Goal: Task Accomplishment & Management: Complete application form

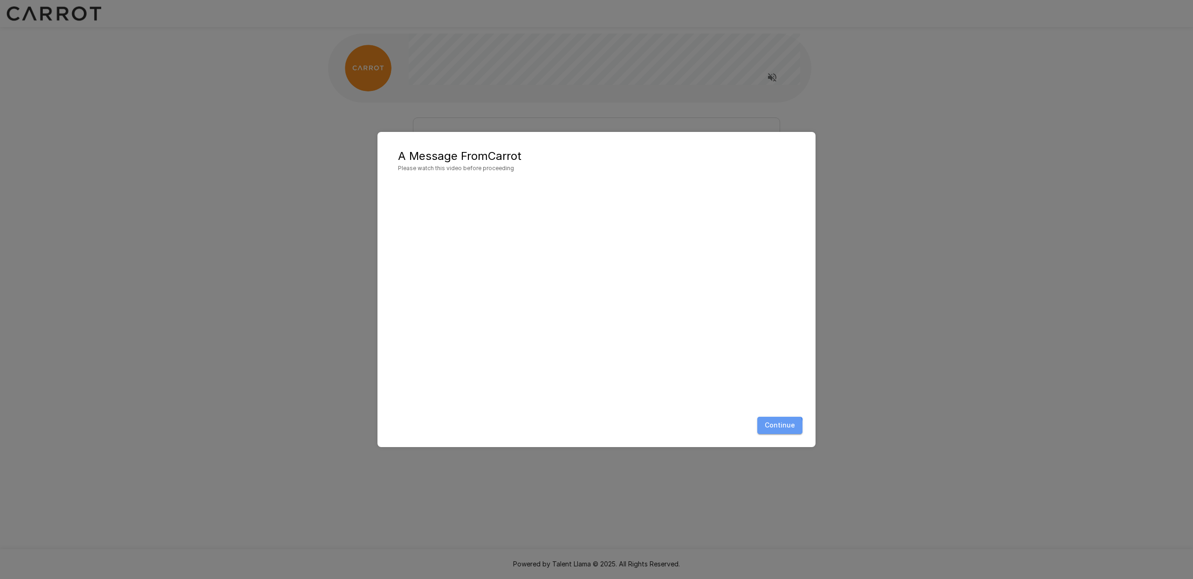
click at [770, 429] on button "Continue" at bounding box center [779, 425] width 45 height 17
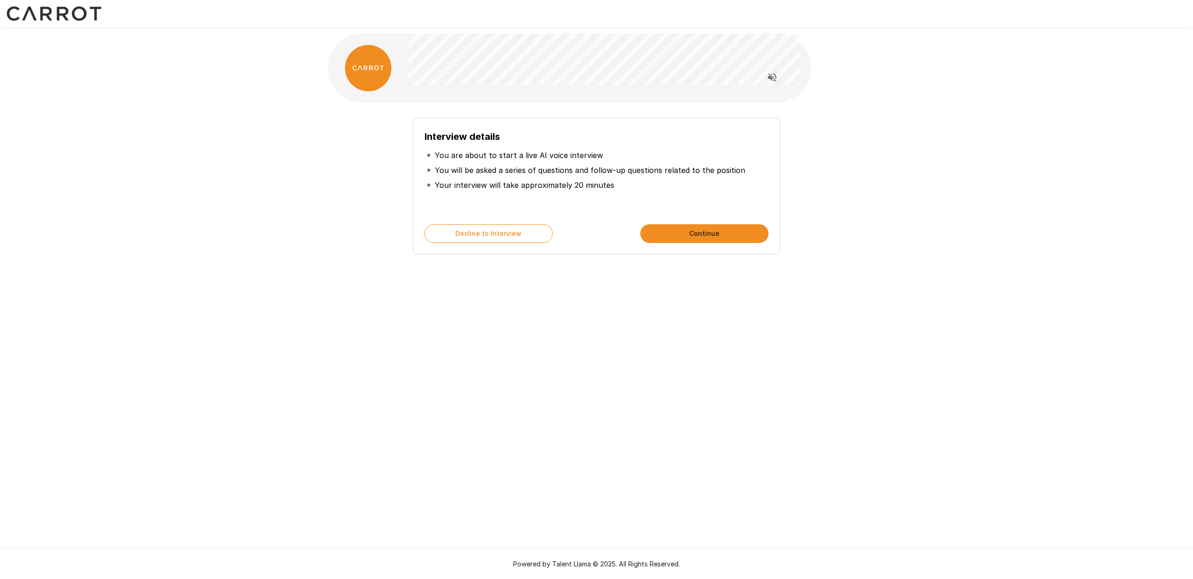
click at [697, 233] on button "Continue" at bounding box center [704, 233] width 128 height 19
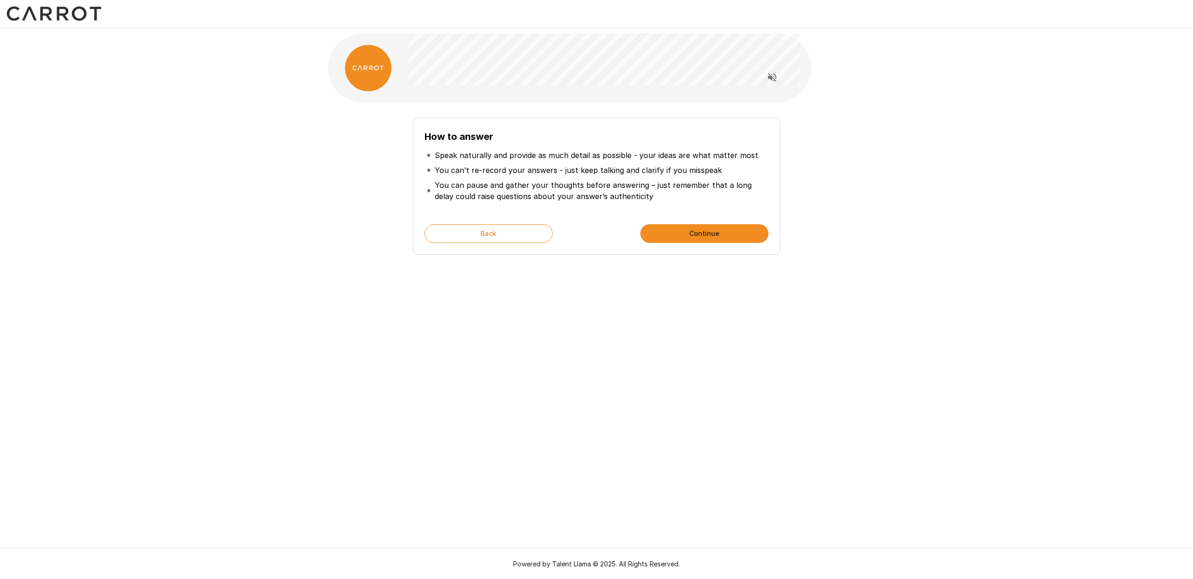
click at [697, 233] on button "Continue" at bounding box center [704, 233] width 128 height 19
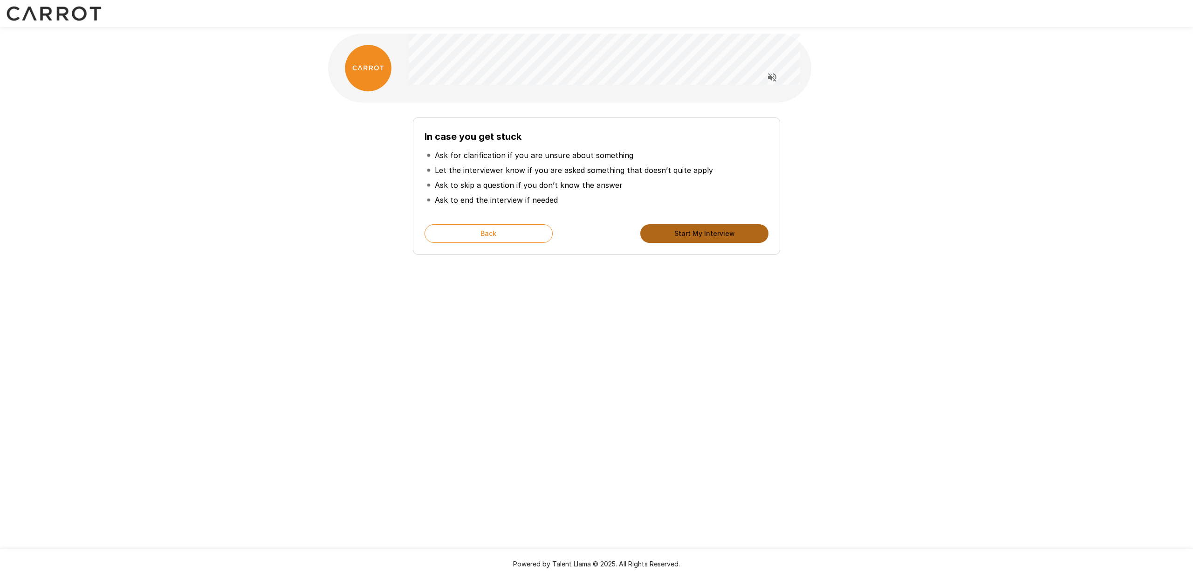
click at [697, 233] on button "Start My Interview" at bounding box center [704, 233] width 128 height 19
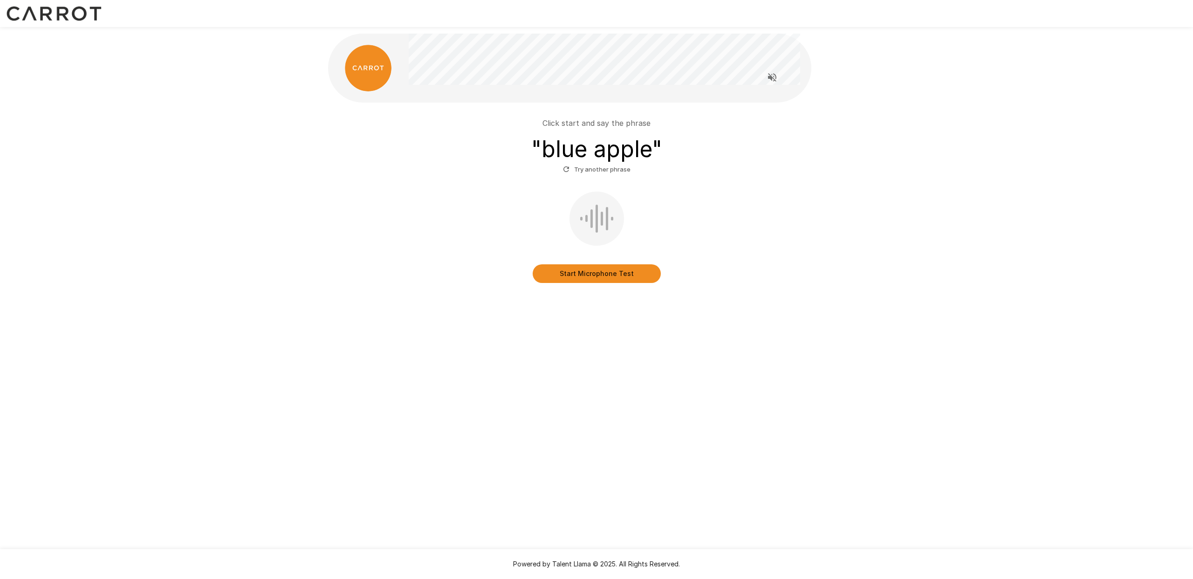
click at [604, 272] on button "Start Microphone Test" at bounding box center [597, 273] width 128 height 19
click at [574, 275] on button "Stop & Submit" at bounding box center [597, 273] width 128 height 19
click at [606, 276] on button "Stop & Submit" at bounding box center [597, 273] width 128 height 19
click at [588, 272] on button "Stop & Submit" at bounding box center [597, 273] width 128 height 19
click at [584, 274] on button "Stop & Submit" at bounding box center [597, 273] width 128 height 19
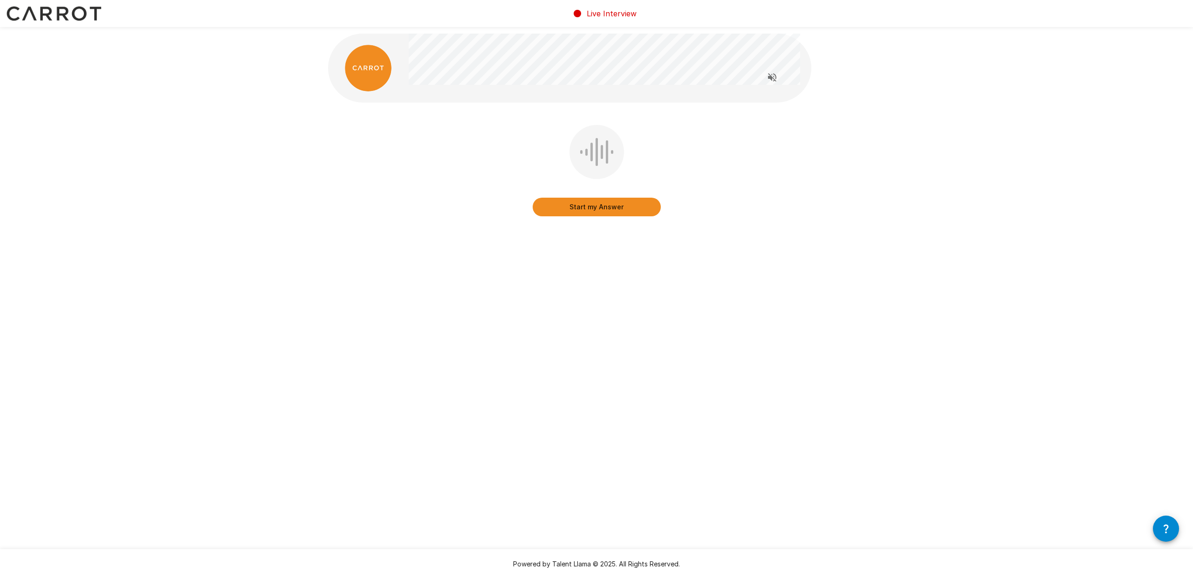
click at [596, 206] on button "Start my Answer" at bounding box center [597, 207] width 128 height 19
click at [596, 206] on button "Stop & Submit" at bounding box center [597, 207] width 128 height 19
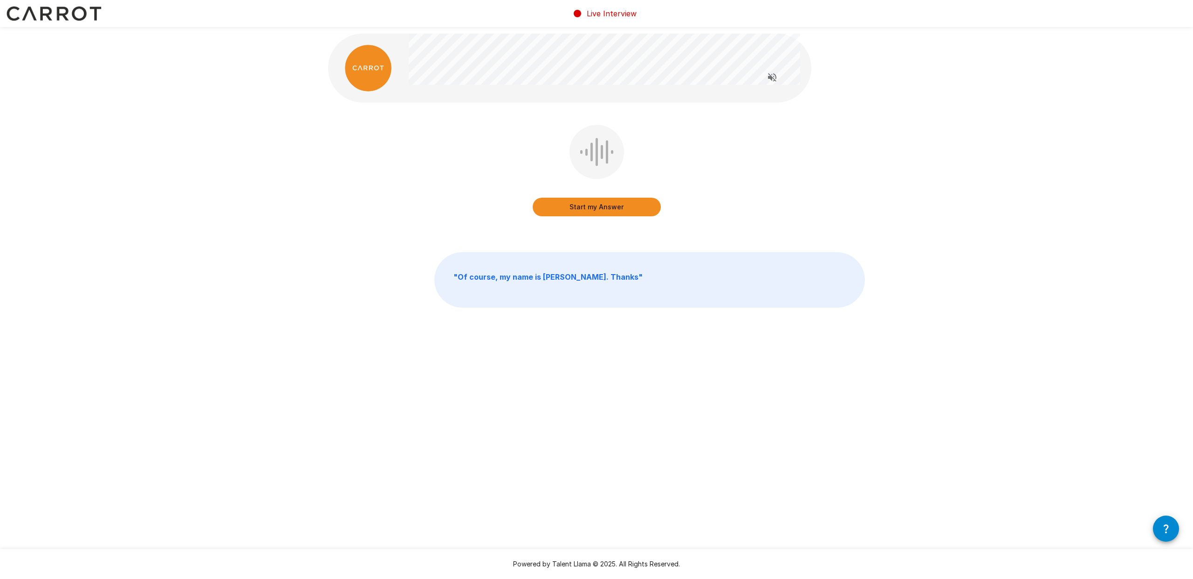
click at [589, 214] on button "Start my Answer" at bounding box center [597, 207] width 128 height 19
click at [589, 210] on button "Stop & Submit" at bounding box center [597, 207] width 128 height 19
click at [588, 206] on button "Start my Answer" at bounding box center [597, 207] width 128 height 19
click at [588, 206] on button "Stop & Submit" at bounding box center [597, 207] width 128 height 19
click at [616, 204] on button "Start my Answer" at bounding box center [597, 207] width 128 height 19
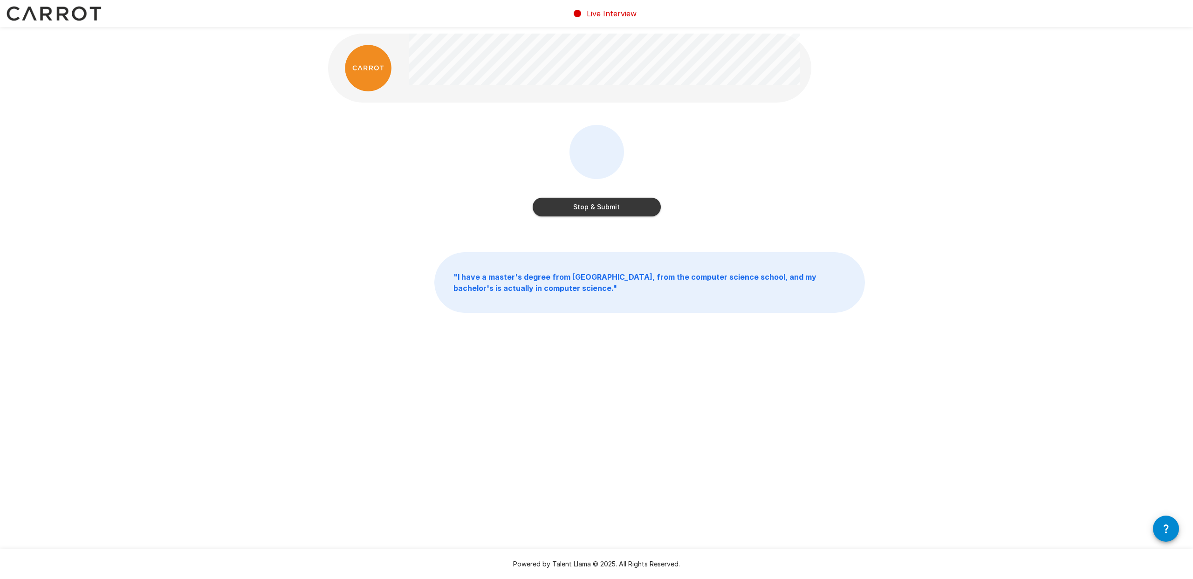
click at [614, 206] on button "Stop & Submit" at bounding box center [597, 207] width 128 height 19
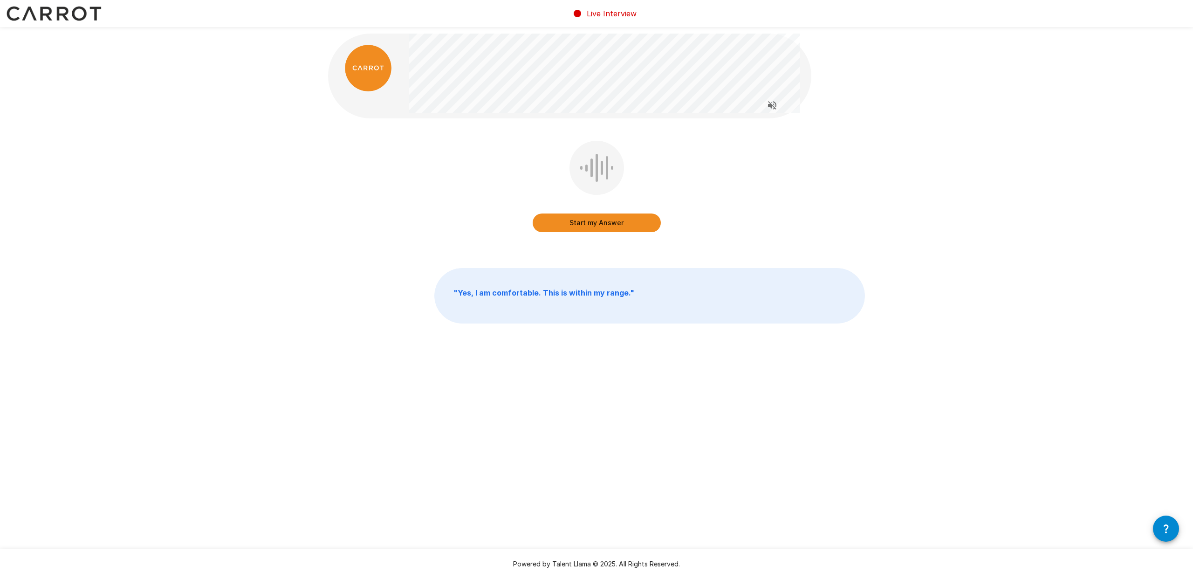
click at [610, 220] on button "Start my Answer" at bounding box center [597, 222] width 128 height 19
click at [610, 220] on button "Stop & Submit" at bounding box center [597, 222] width 128 height 19
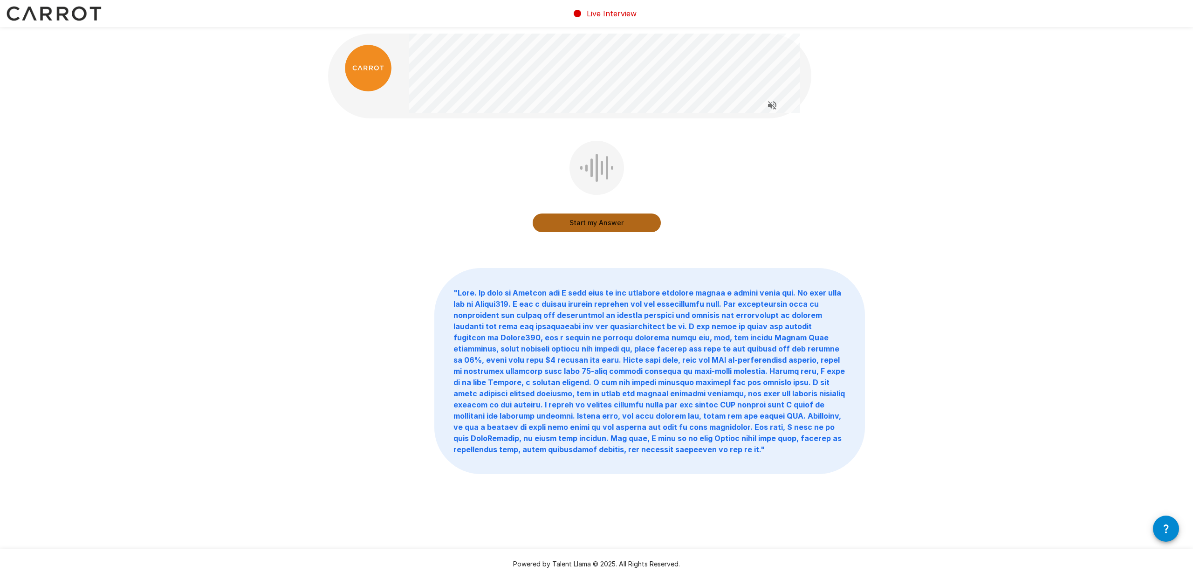
click at [577, 220] on button "Start my Answer" at bounding box center [597, 222] width 128 height 19
click at [643, 222] on button "Stop & Submit" at bounding box center [597, 222] width 128 height 19
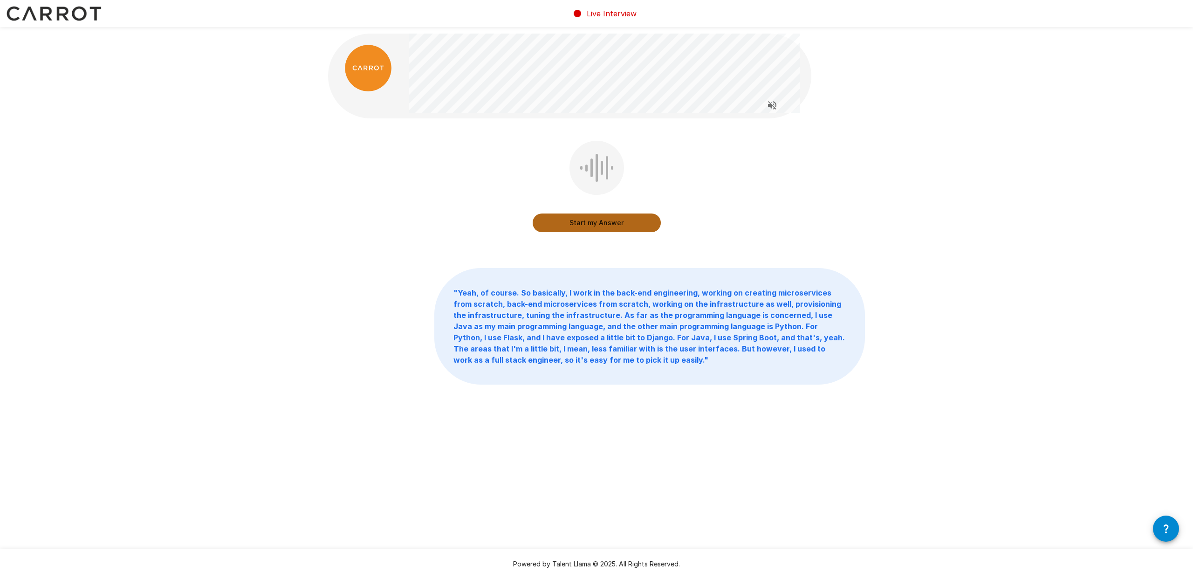
click at [596, 220] on button "Start my Answer" at bounding box center [597, 222] width 128 height 19
click at [587, 225] on button "Stop & Submit" at bounding box center [597, 222] width 128 height 19
click at [588, 225] on button "Start my Answer" at bounding box center [597, 222] width 128 height 19
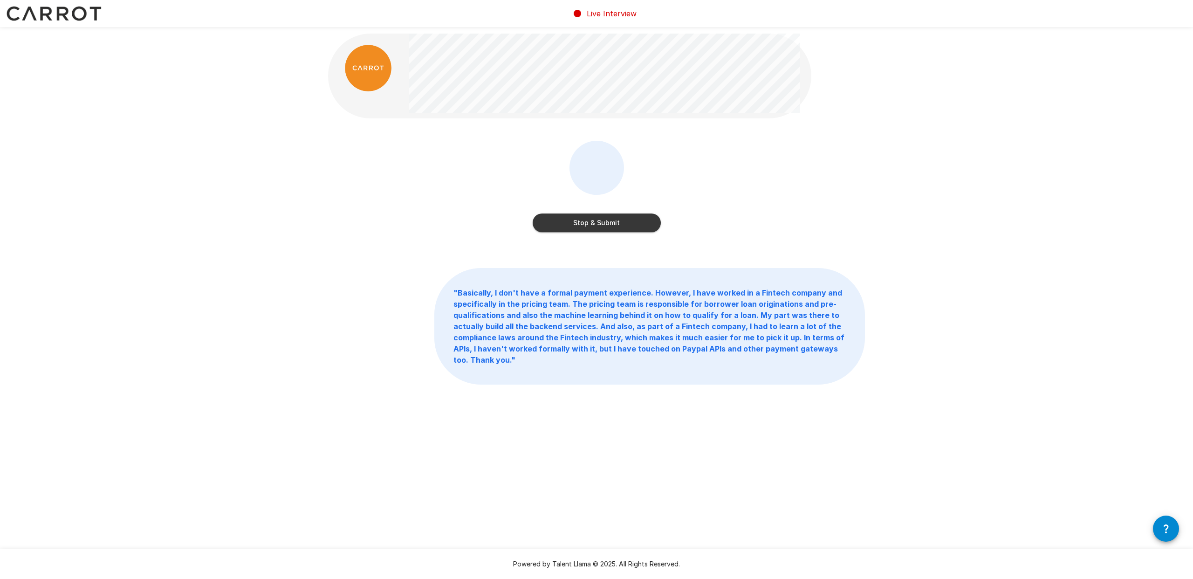
click at [624, 220] on button "Stop & Submit" at bounding box center [597, 222] width 128 height 19
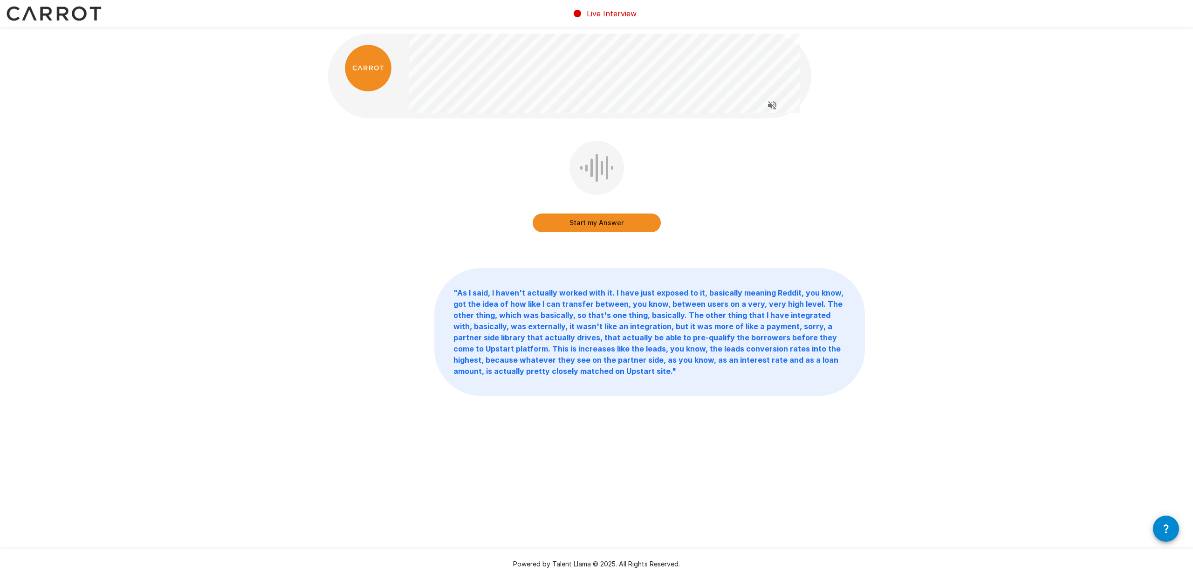
click at [626, 218] on button "Start my Answer" at bounding box center [597, 222] width 128 height 19
click at [627, 225] on button "Stop & Submit" at bounding box center [597, 222] width 128 height 19
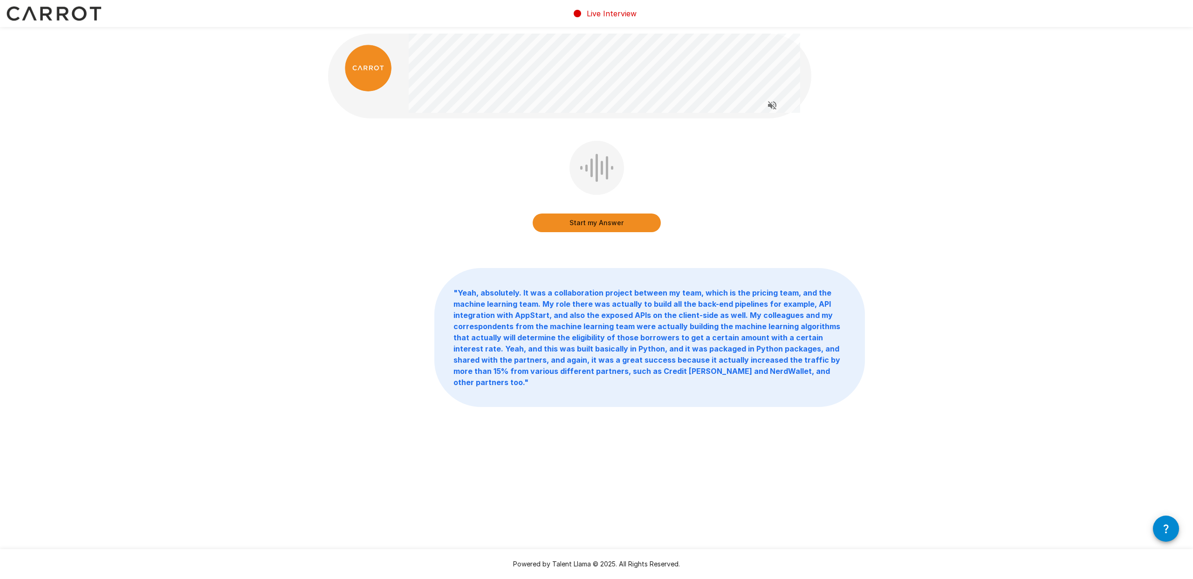
click at [619, 223] on button "Start my Answer" at bounding box center [597, 222] width 128 height 19
click at [579, 216] on button "Stop & Submit" at bounding box center [597, 222] width 128 height 19
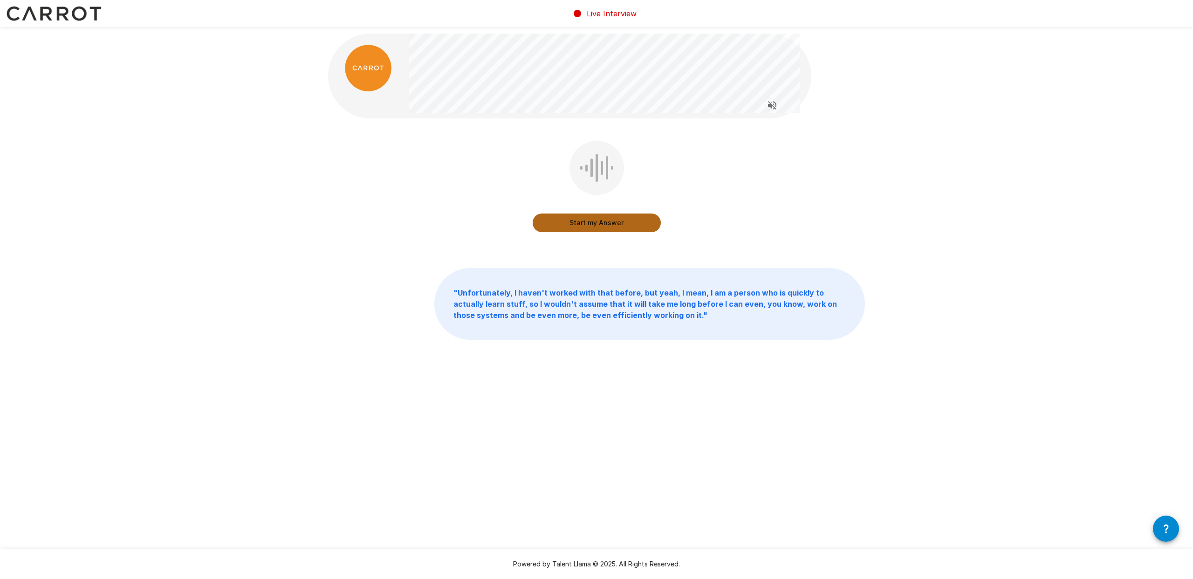
click at [589, 220] on button "Start my Answer" at bounding box center [597, 222] width 128 height 19
click at [563, 224] on button "Stop & Submit" at bounding box center [597, 222] width 128 height 19
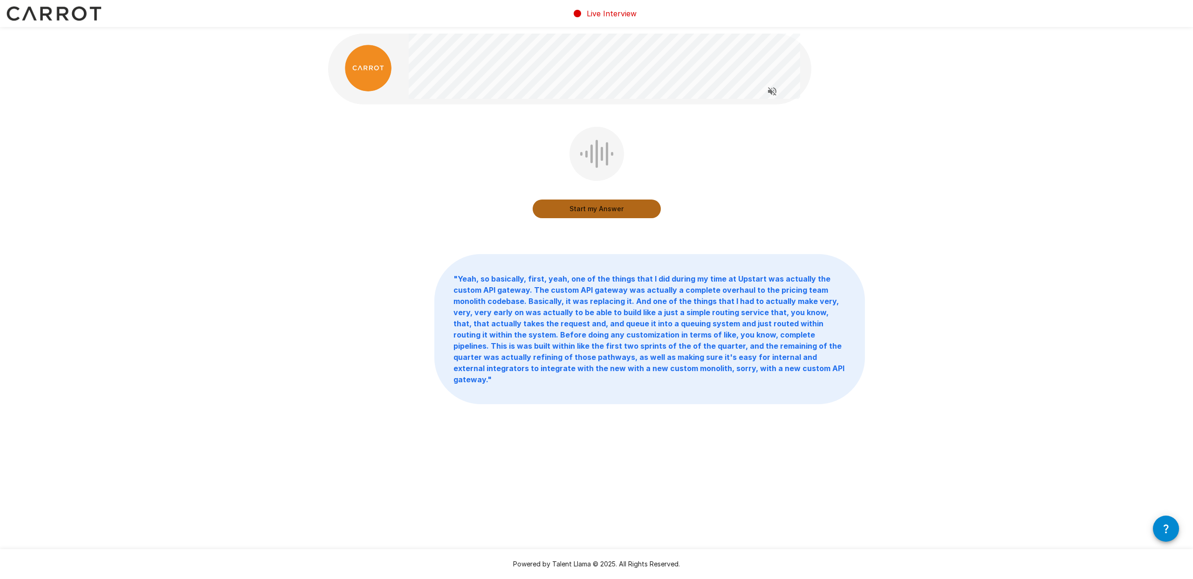
click at [600, 209] on button "Start my Answer" at bounding box center [597, 208] width 128 height 19
click at [602, 209] on button "Stop & Submit" at bounding box center [597, 208] width 128 height 19
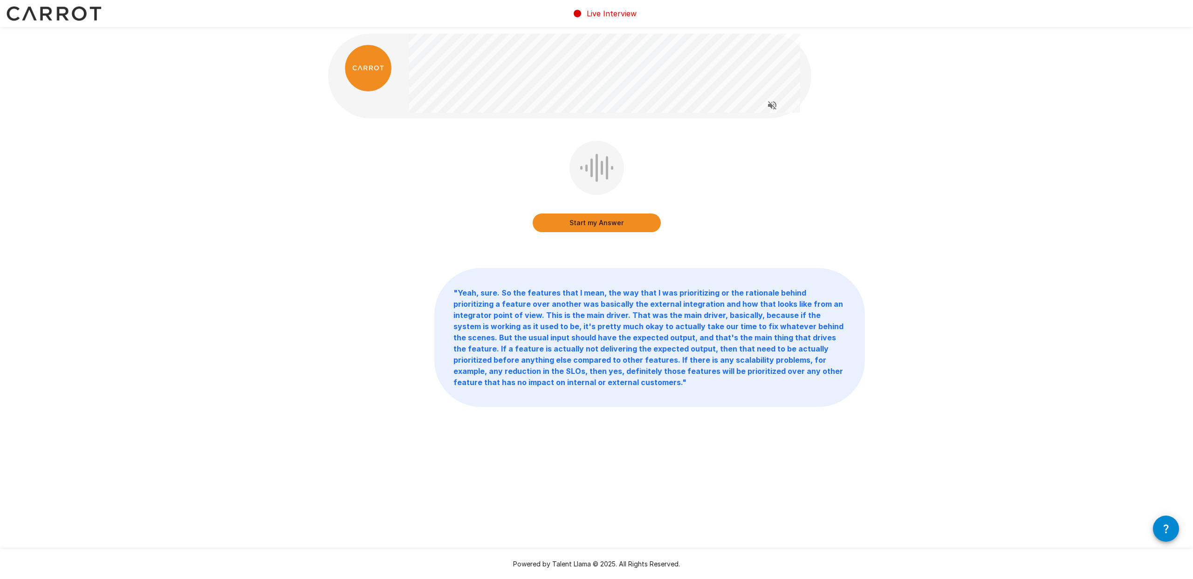
click at [609, 220] on button "Start my Answer" at bounding box center [597, 222] width 128 height 19
click at [609, 220] on button "Stop & Submit" at bounding box center [597, 222] width 128 height 19
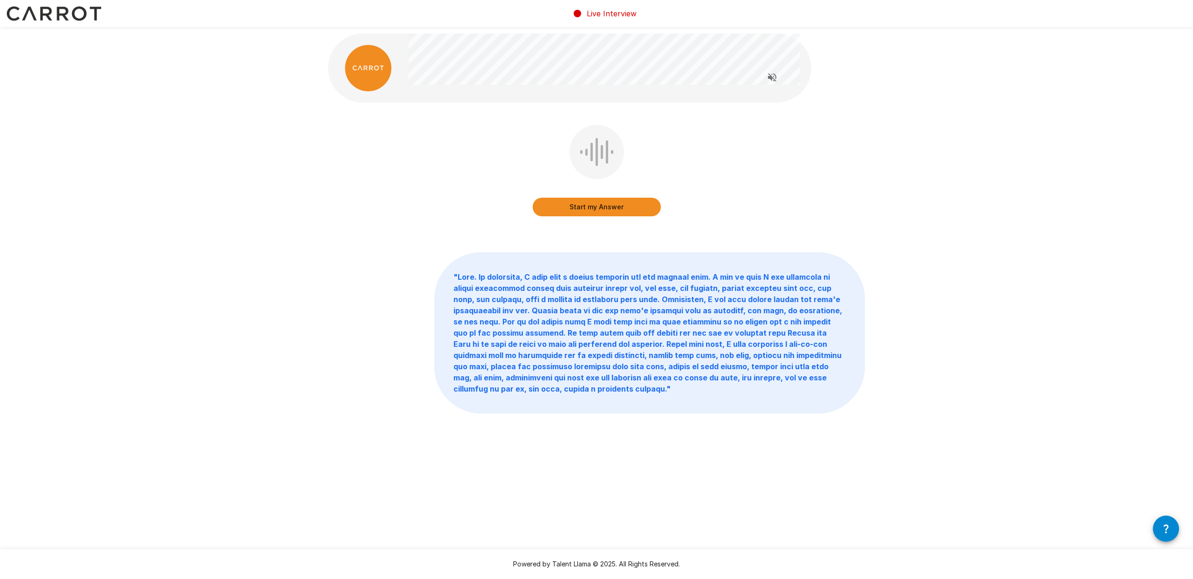
click at [607, 212] on button "Start my Answer" at bounding box center [597, 207] width 128 height 19
click at [584, 207] on button "Stop & Submit" at bounding box center [597, 207] width 128 height 19
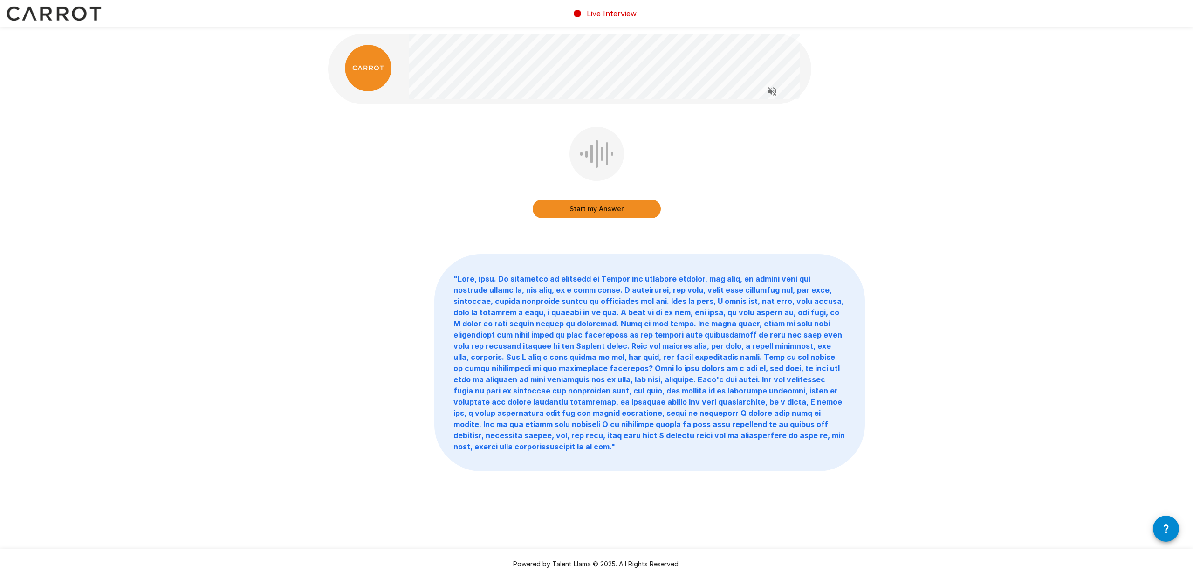
click at [584, 207] on button "Start my Answer" at bounding box center [597, 208] width 128 height 19
click at [633, 212] on button "Stop & Submit" at bounding box center [597, 208] width 128 height 19
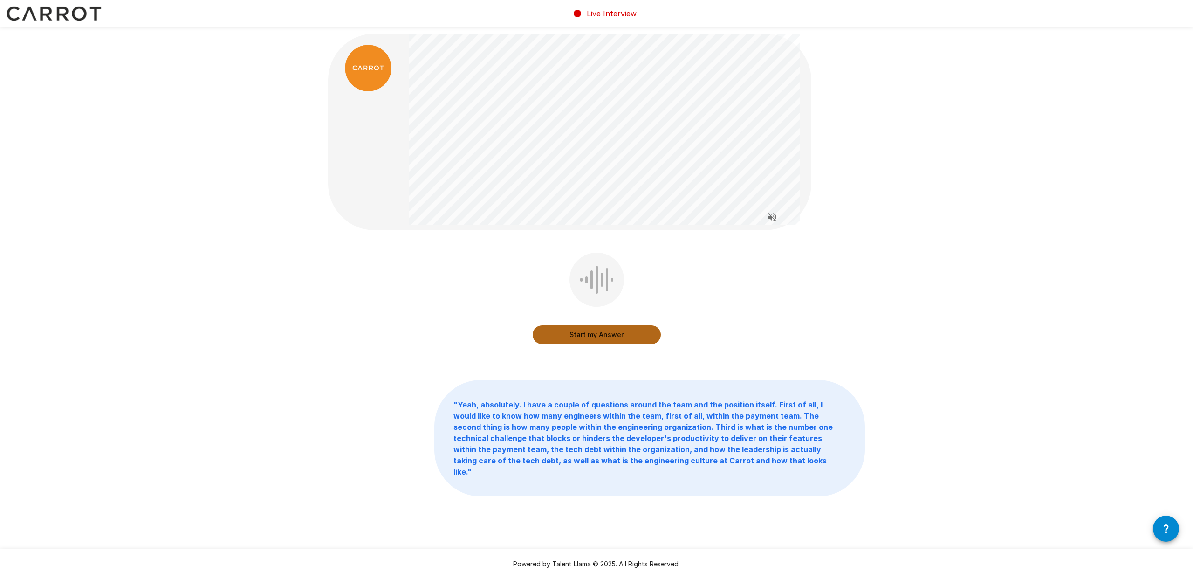
click at [614, 336] on button "Start my Answer" at bounding box center [597, 334] width 128 height 19
click at [627, 337] on button "Stop & Submit" at bounding box center [597, 334] width 128 height 19
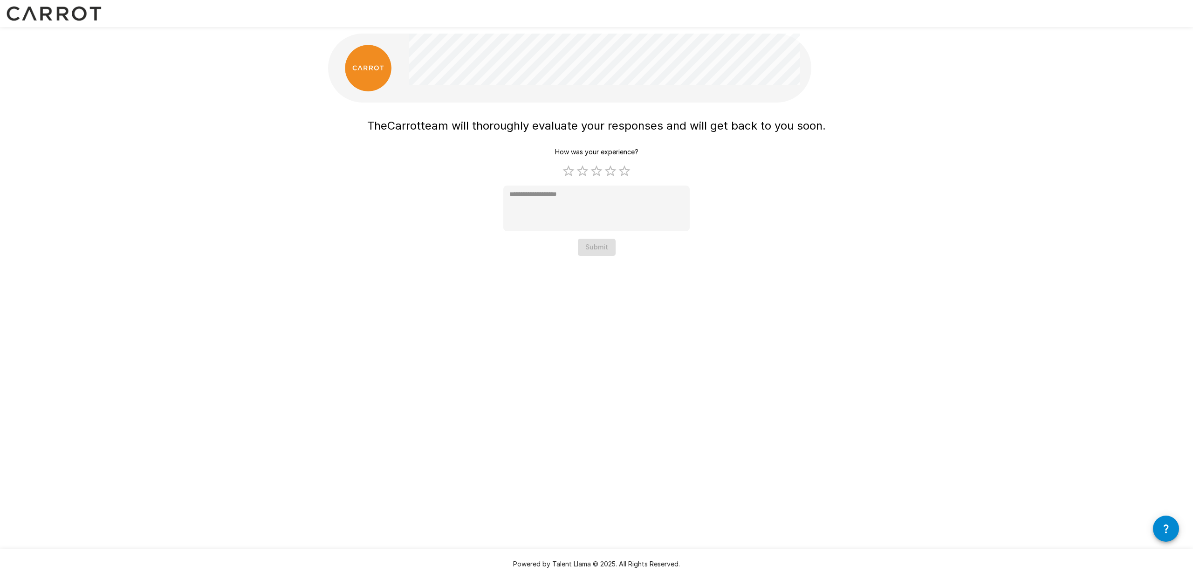
type textarea "*"
